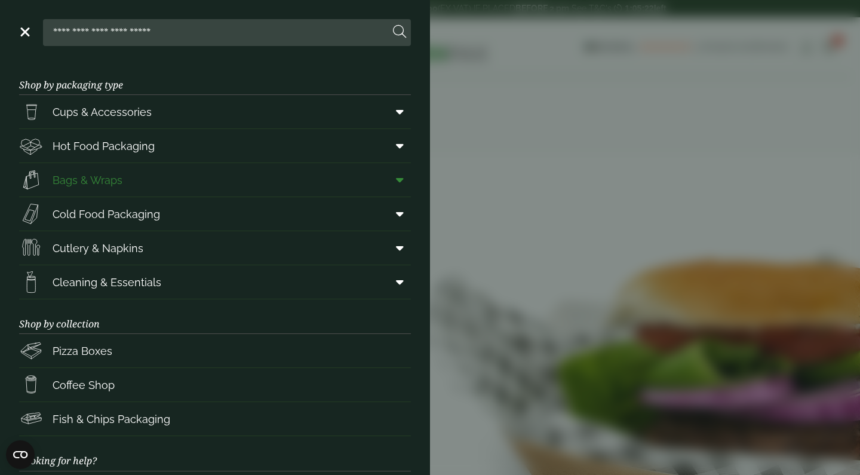
click at [405, 178] on span at bounding box center [397, 179] width 27 height 23
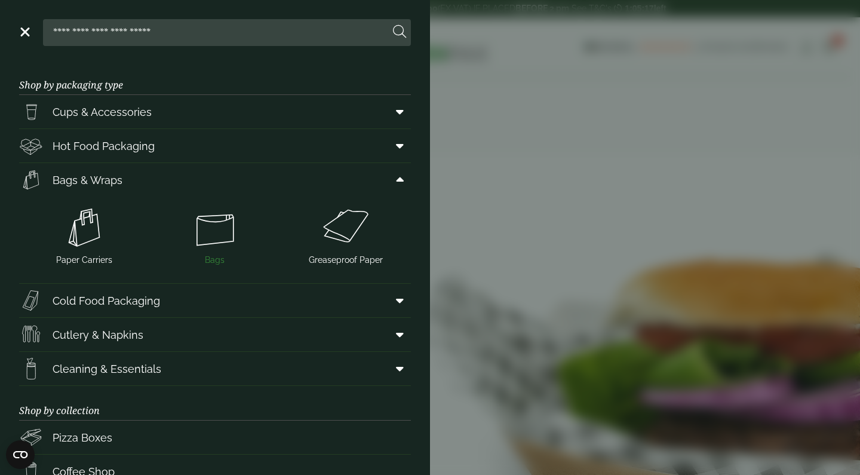
click at [217, 237] on img at bounding box center [215, 228] width 121 height 48
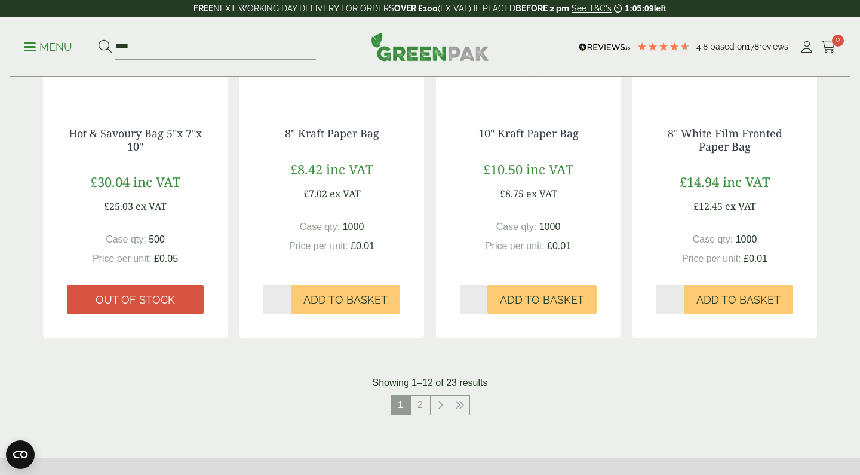
scroll to position [1121, 0]
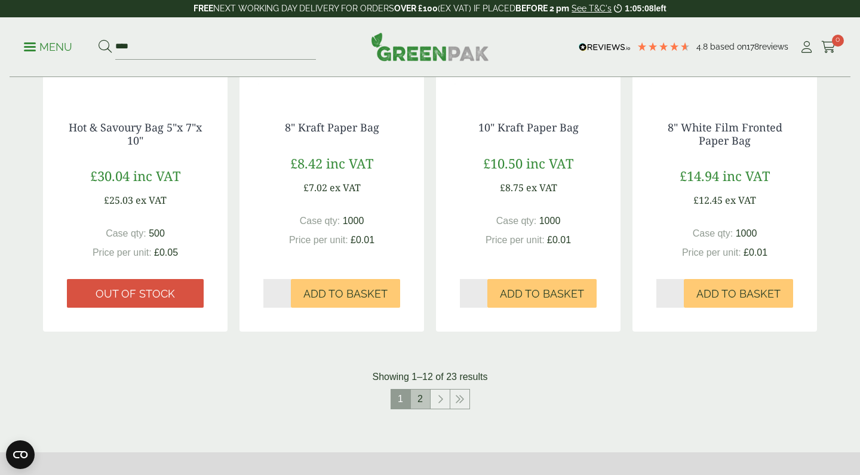
click at [420, 398] on link "2" at bounding box center [420, 398] width 19 height 19
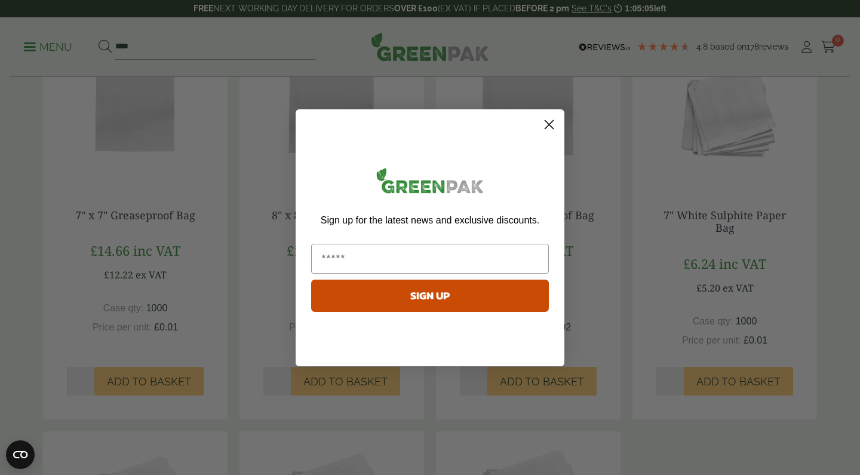
scroll to position [492, 0]
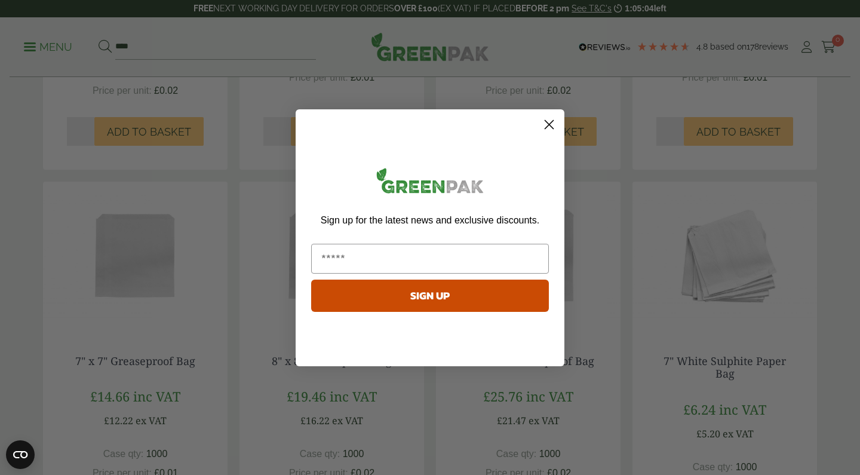
click at [555, 128] on circle "Close dialog" at bounding box center [549, 124] width 20 height 20
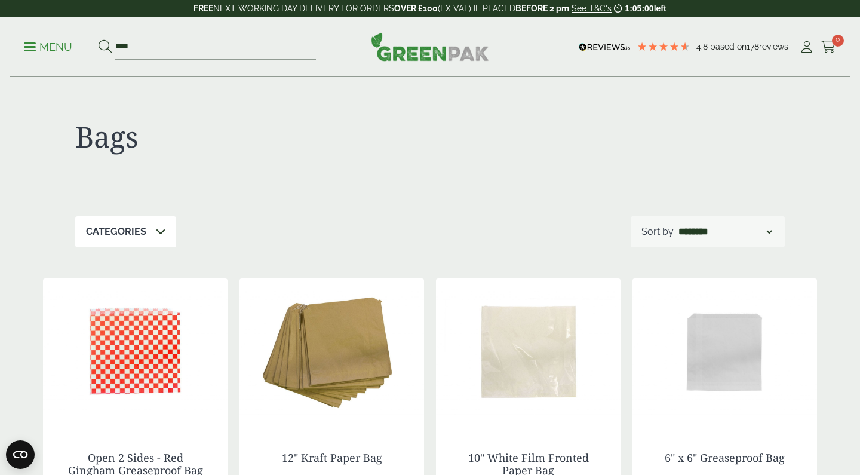
scroll to position [0, 0]
click at [18, 49] on div "Menu **** 4.8 Based on 178 reviews Cart" at bounding box center [430, 47] width 841 height 60
click at [30, 48] on p "Menu" at bounding box center [48, 47] width 48 height 14
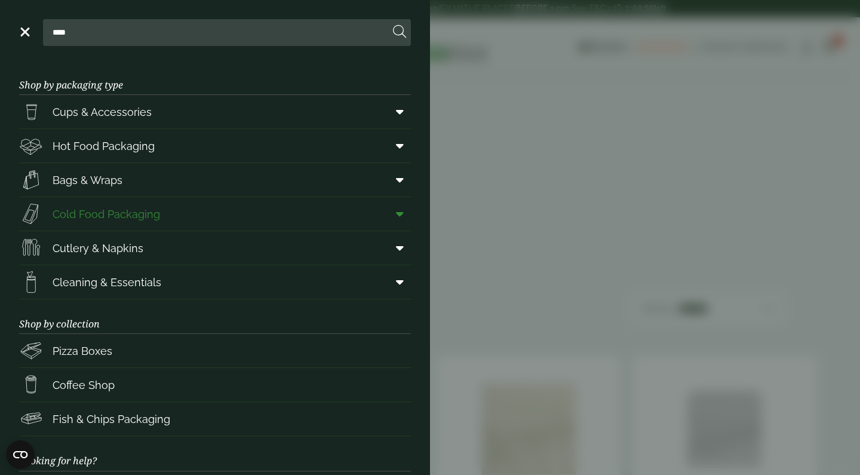
click at [404, 216] on span at bounding box center [397, 213] width 27 height 23
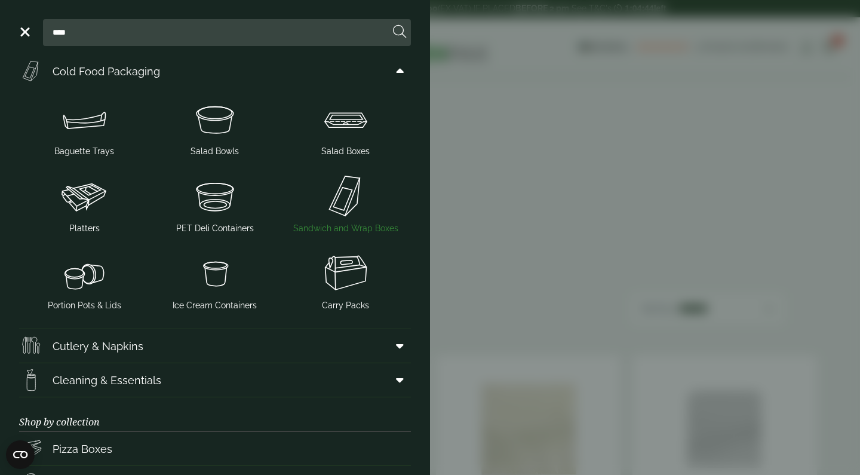
scroll to position [152, 0]
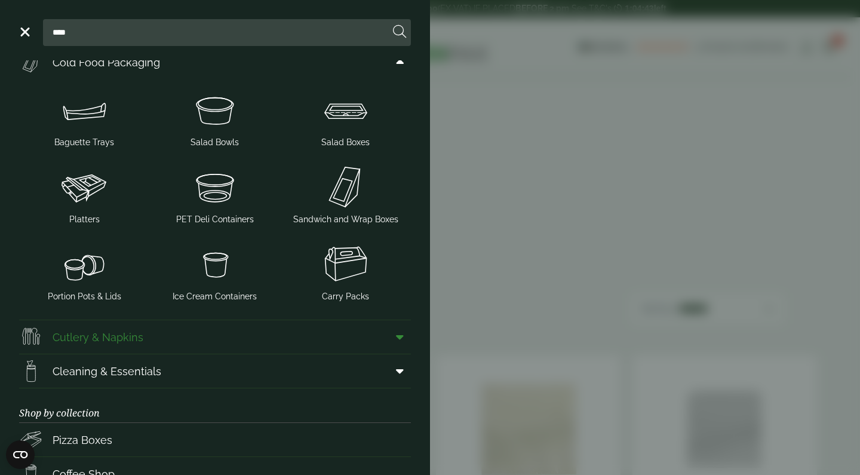
click at [403, 338] on icon at bounding box center [400, 337] width 8 height 12
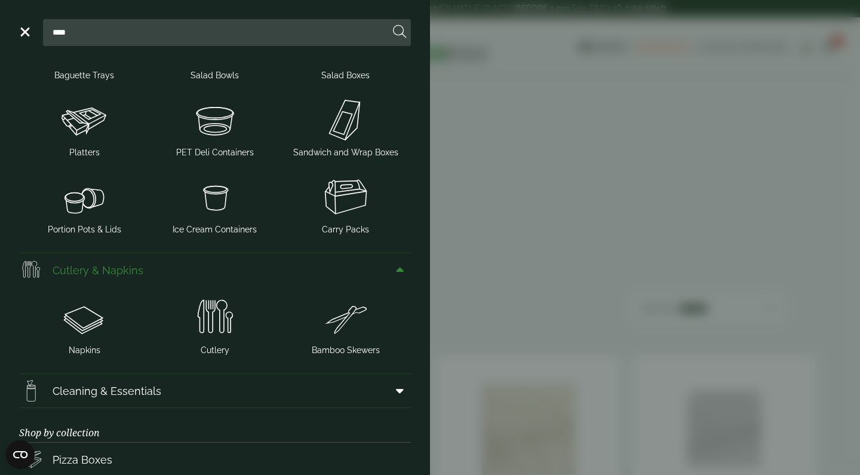
scroll to position [219, 0]
click at [404, 271] on icon at bounding box center [400, 270] width 8 height 12
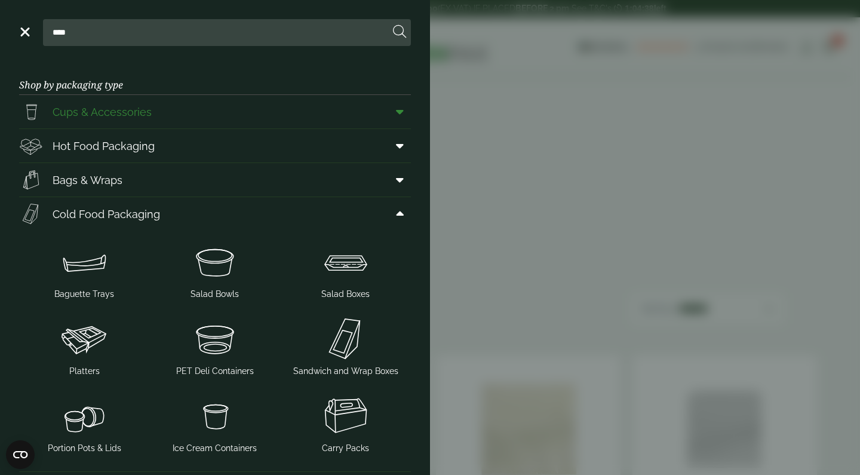
scroll to position [0, 0]
click at [398, 138] on span at bounding box center [397, 145] width 27 height 23
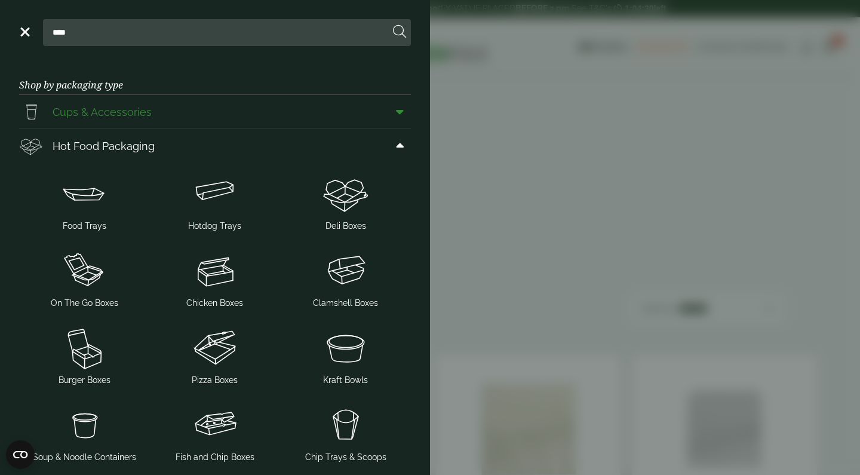
click at [401, 113] on icon at bounding box center [400, 112] width 8 height 12
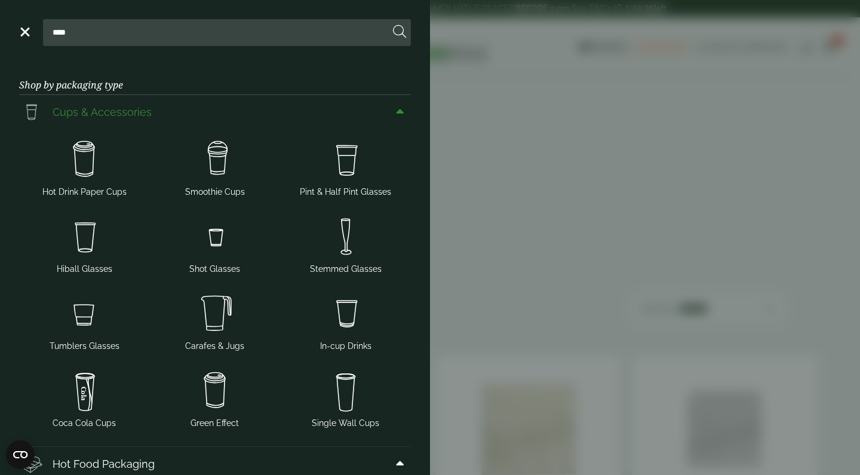
click at [403, 108] on icon at bounding box center [400, 112] width 8 height 12
